Goal: Task Accomplishment & Management: Manage account settings

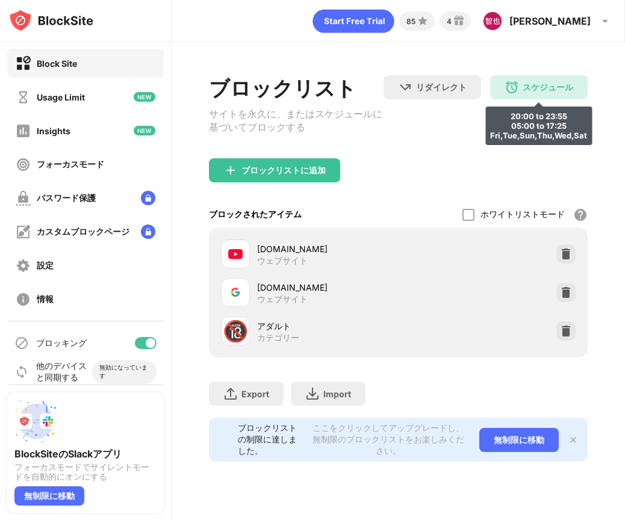
click at [545, 90] on div "スケジュール" at bounding box center [548, 87] width 51 height 11
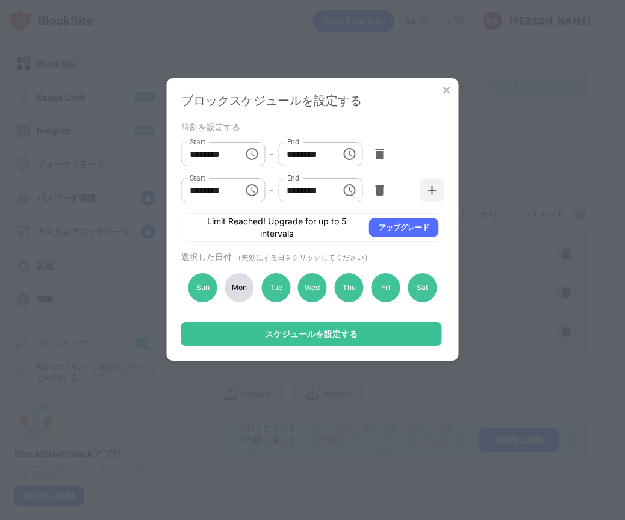
click at [236, 286] on div "Mon" at bounding box center [239, 287] width 29 height 29
click at [434, 288] on div "Sat" at bounding box center [422, 287] width 29 height 29
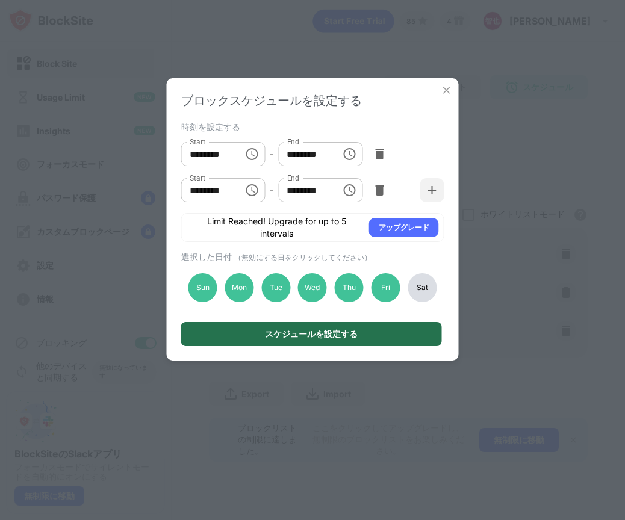
click at [407, 326] on div "スケジュールを設定する" at bounding box center [311, 334] width 261 height 24
